Goal: Information Seeking & Learning: Learn about a topic

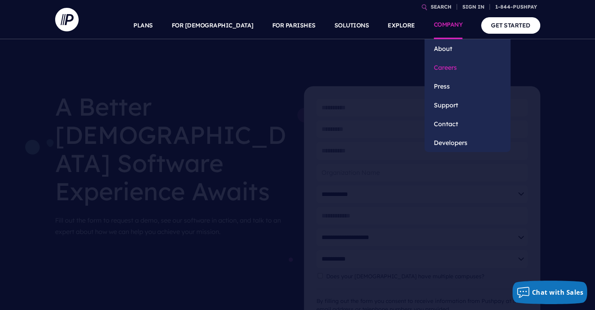
click at [455, 70] on link "Careers" at bounding box center [468, 67] width 86 height 19
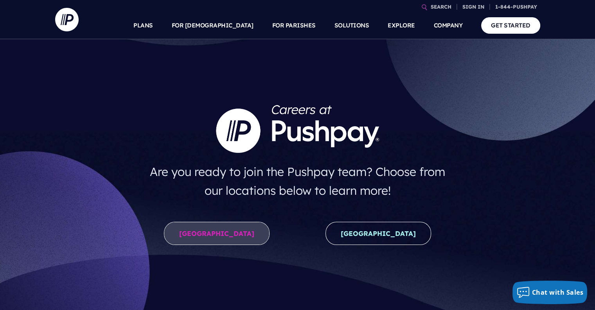
click at [224, 227] on link "[GEOGRAPHIC_DATA]" at bounding box center [217, 232] width 106 height 23
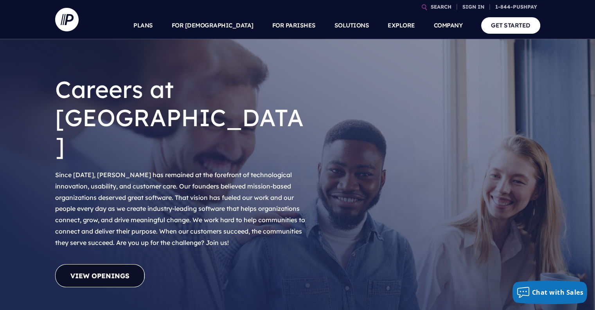
click at [94, 264] on link "View Openings" at bounding box center [100, 275] width 90 height 23
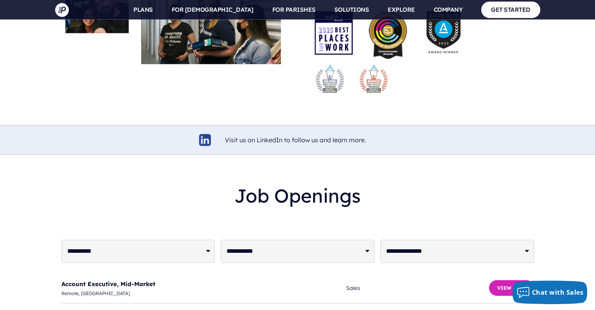
scroll to position [1818, 0]
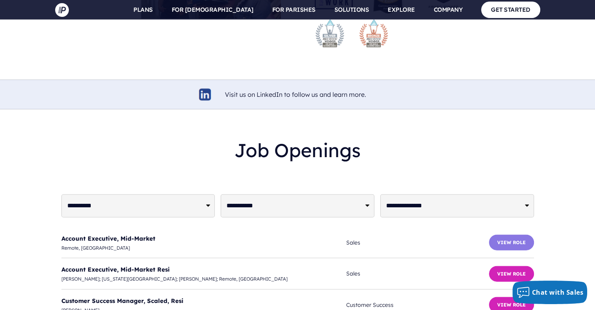
click at [507, 234] on button "View Role" at bounding box center [511, 242] width 45 height 16
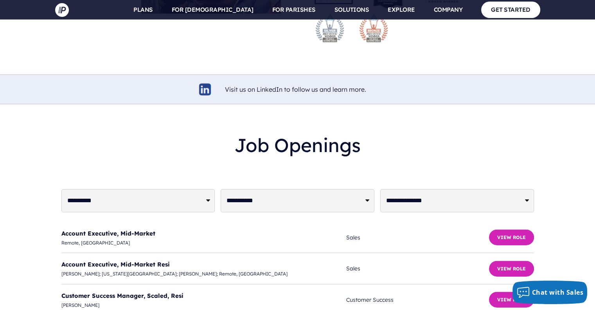
scroll to position [1857, 0]
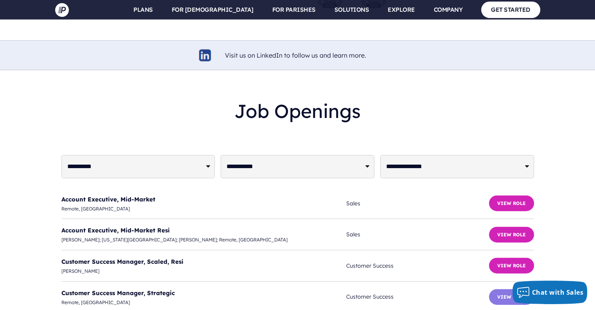
click at [520, 289] on button "View Role" at bounding box center [511, 297] width 45 height 16
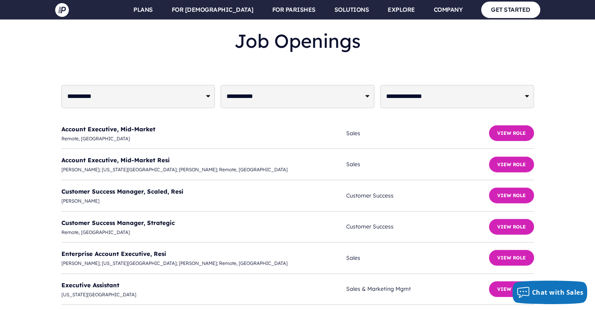
scroll to position [1974, 0]
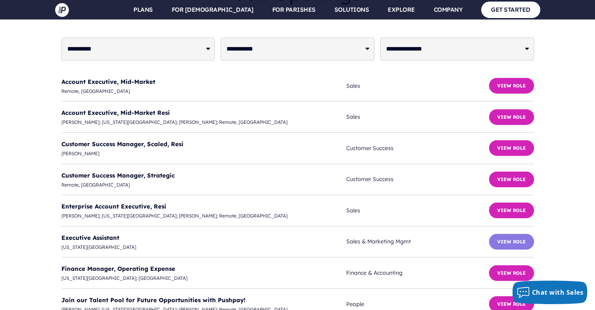
click at [512, 234] on button "View Role" at bounding box center [511, 242] width 45 height 16
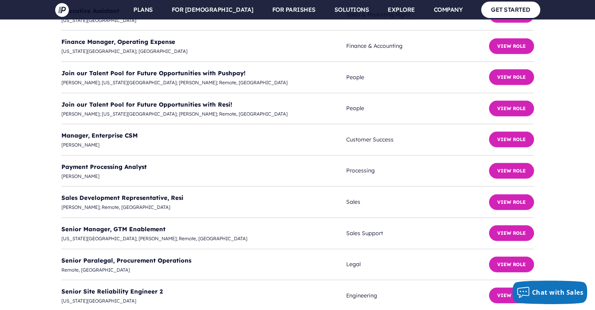
scroll to position [2209, 0]
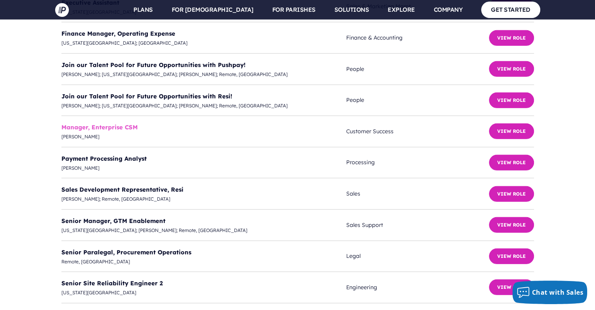
click at [113, 123] on link "Manager, Enterprise CSM" at bounding box center [99, 126] width 76 height 7
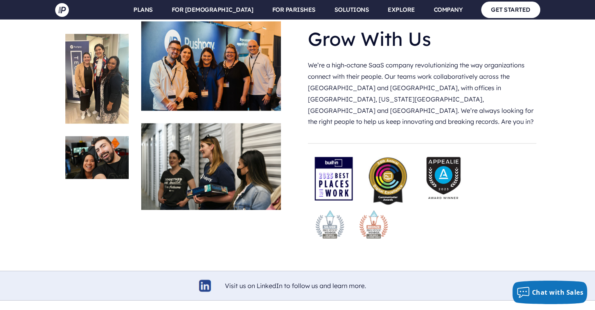
scroll to position [1465, 0]
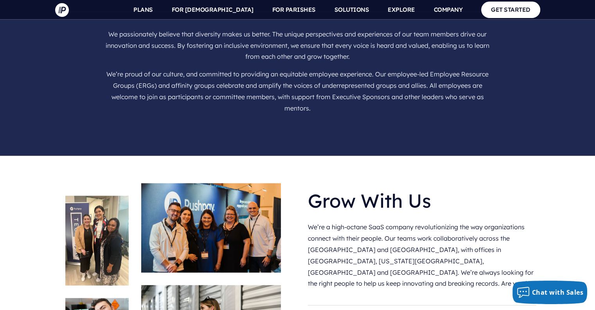
click at [195, 183] on img at bounding box center [211, 227] width 140 height 89
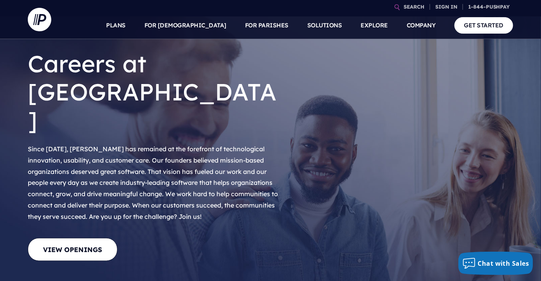
scroll to position [0, 0]
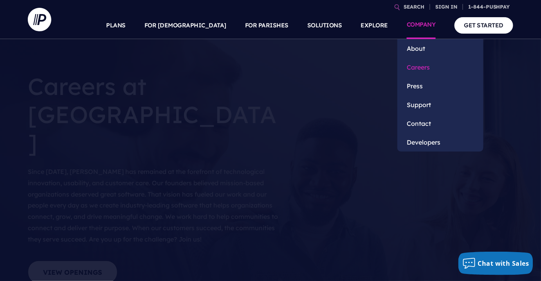
click at [429, 65] on link "Careers" at bounding box center [440, 67] width 86 height 19
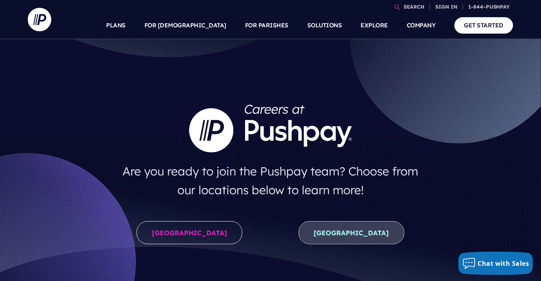
click at [354, 239] on link "New Zealand" at bounding box center [352, 232] width 106 height 23
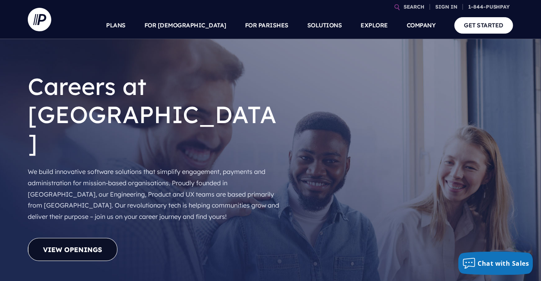
click at [108, 238] on link "View Openings" at bounding box center [73, 249] width 90 height 23
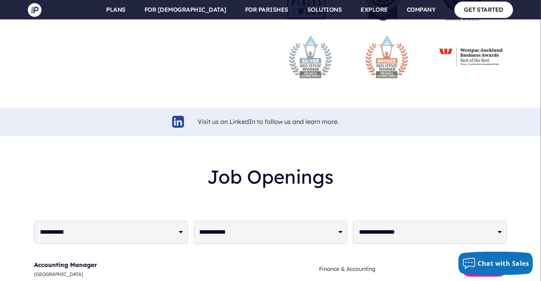
scroll to position [1891, 0]
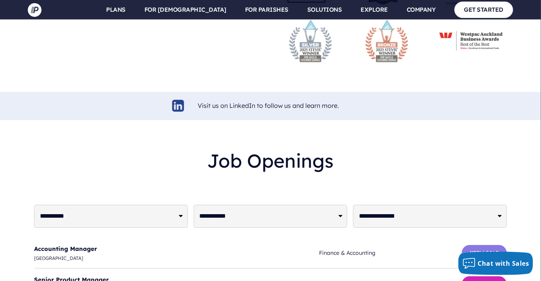
click at [489, 245] on button "View Role" at bounding box center [484, 253] width 45 height 16
